Goal: Task Accomplishment & Management: Use online tool/utility

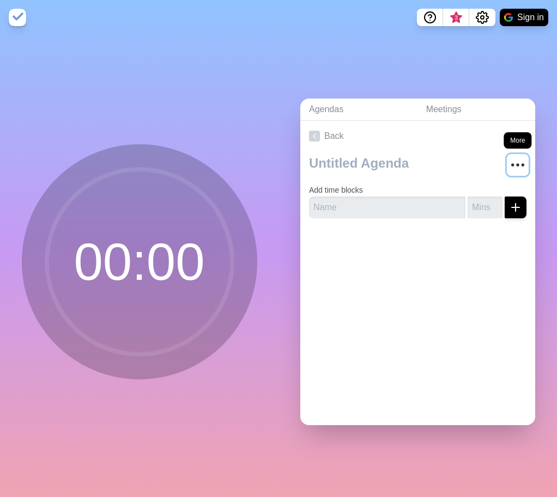
click at [512, 165] on circle "More" at bounding box center [513, 166] width 2 height 2
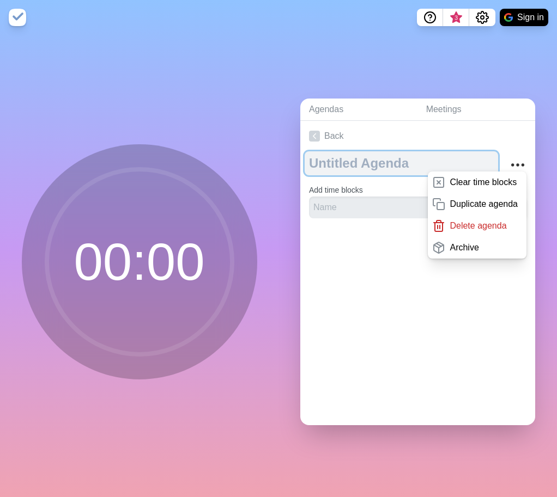
click at [351, 162] on textarea at bounding box center [401, 163] width 193 height 24
type textarea "SAP"
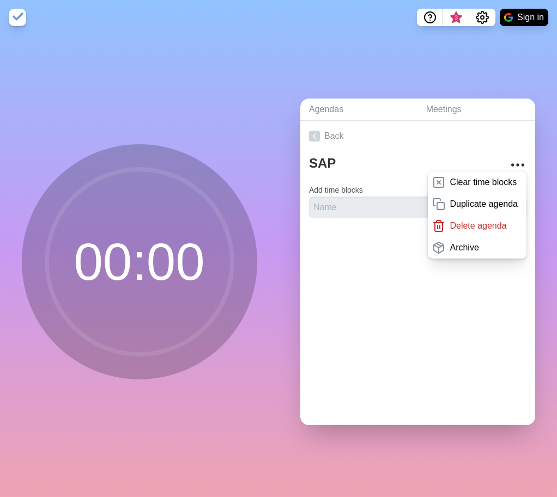
click at [400, 208] on input "text" at bounding box center [387, 208] width 156 height 22
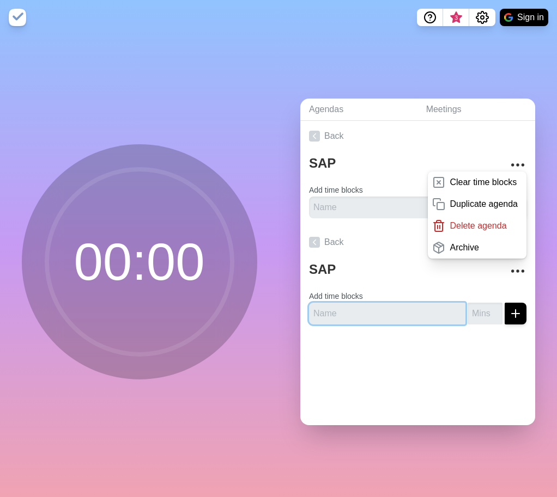
click at [395, 218] on input "text" at bounding box center [387, 208] width 156 height 22
click at [413, 143] on link "Back" at bounding box center [417, 136] width 235 height 31
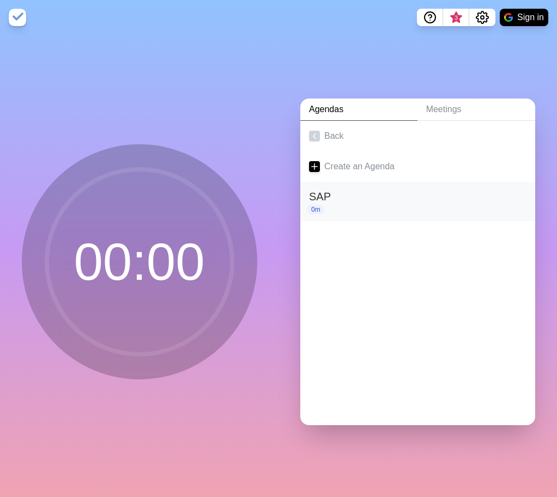
click at [339, 195] on h2 "SAP" at bounding box center [417, 196] width 217 height 16
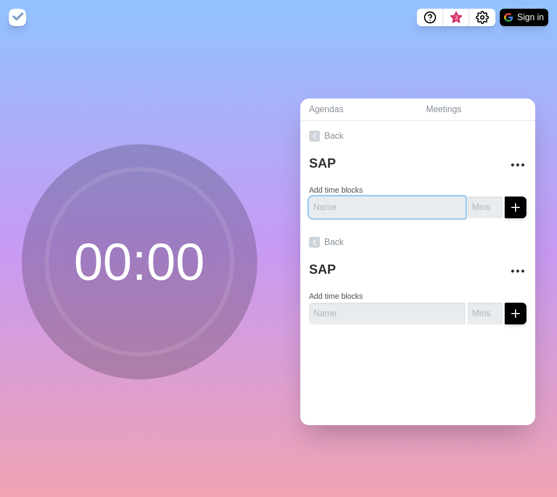
click at [383, 203] on input "text" at bounding box center [387, 208] width 156 height 22
click at [515, 204] on line "submit" at bounding box center [515, 208] width 0 height 8
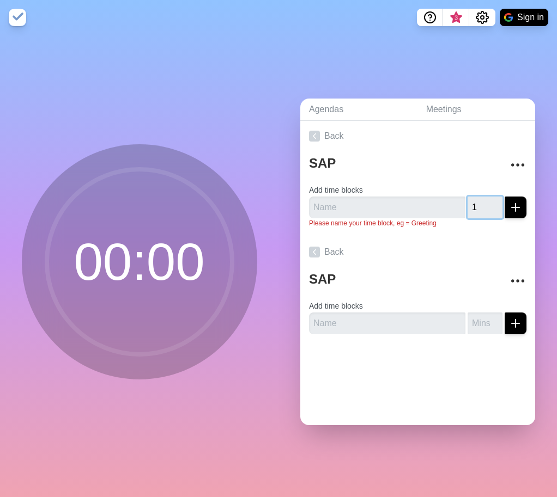
click at [474, 200] on input "1" at bounding box center [484, 208] width 35 height 22
click at [477, 197] on input "2" at bounding box center [484, 208] width 35 height 22
click at [477, 197] on input "3" at bounding box center [484, 208] width 35 height 22
click at [477, 197] on input "4" at bounding box center [484, 208] width 35 height 22
type input "5"
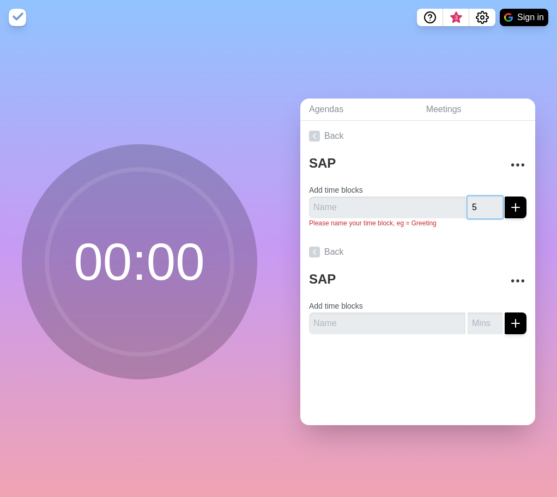
click at [477, 197] on input "5" at bounding box center [484, 208] width 35 height 22
click at [509, 201] on icon "submit" at bounding box center [515, 207] width 13 height 13
click at [349, 197] on input "text" at bounding box center [387, 208] width 156 height 22
click at [340, 186] on label "Add time blocks" at bounding box center [336, 190] width 54 height 9
click at [341, 203] on input "text" at bounding box center [387, 208] width 156 height 22
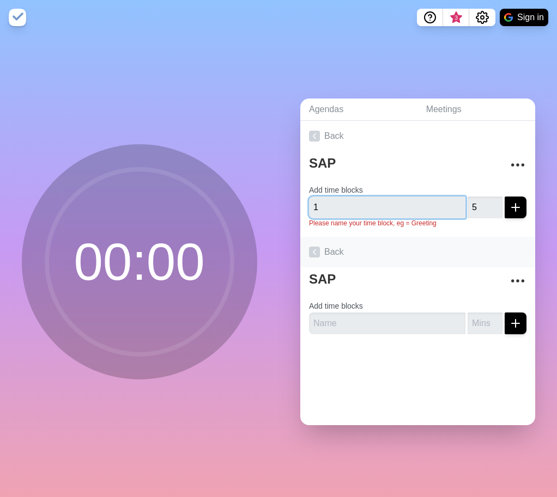
type input "1"
click at [466, 240] on link "Back" at bounding box center [417, 252] width 235 height 31
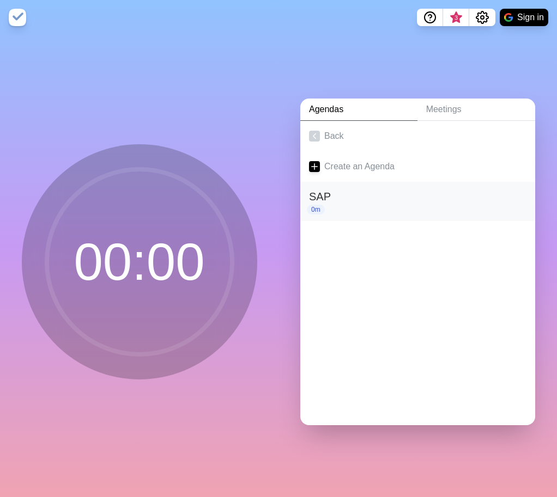
click at [322, 196] on h2 "SAP" at bounding box center [417, 196] width 217 height 16
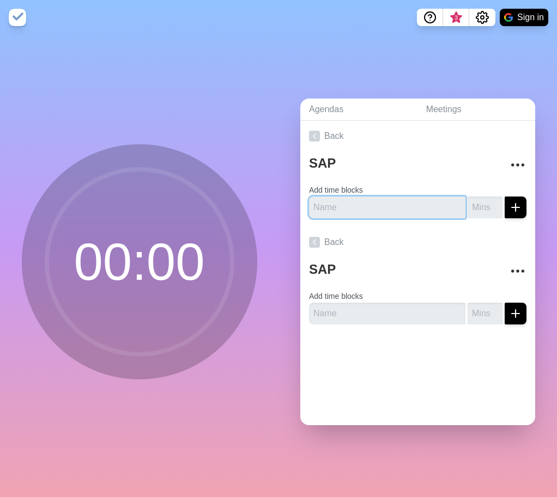
click at [422, 204] on input "text" at bounding box center [387, 208] width 156 height 22
type input "1"
click at [469, 207] on input "number" at bounding box center [484, 208] width 35 height 22
type input "5"
click at [509, 205] on icon "submit" at bounding box center [515, 207] width 13 height 13
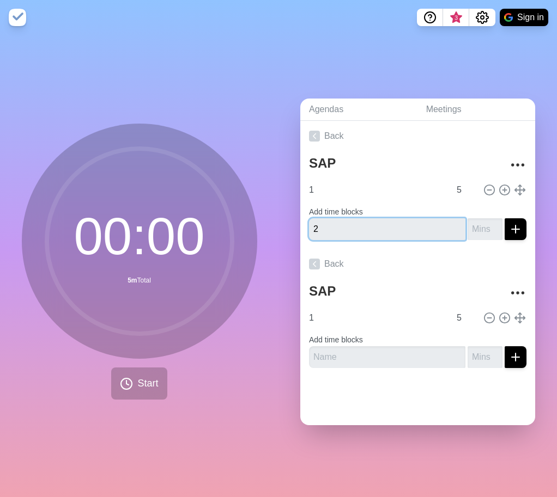
type input "2"
click at [467, 227] on input "number" at bounding box center [484, 229] width 35 height 22
type input "5"
click at [509, 230] on icon "submit" at bounding box center [515, 229] width 13 height 13
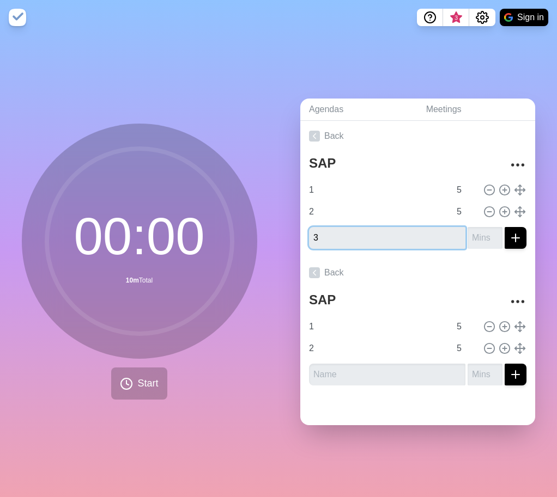
type input "3"
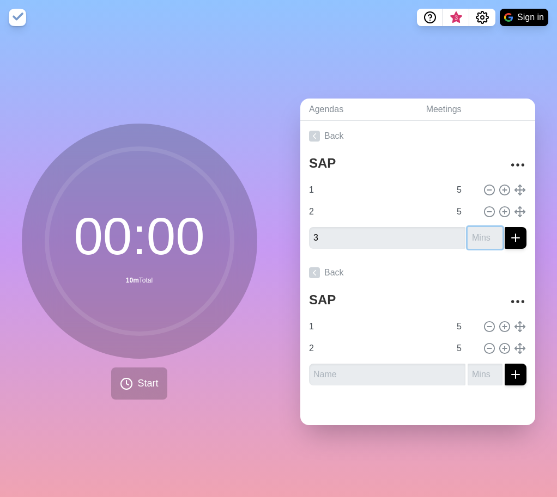
click at [467, 232] on input "number" at bounding box center [484, 238] width 35 height 22
type input "5"
click at [509, 237] on icon "submit" at bounding box center [515, 238] width 13 height 13
